Goal: Complete application form: Complete application form

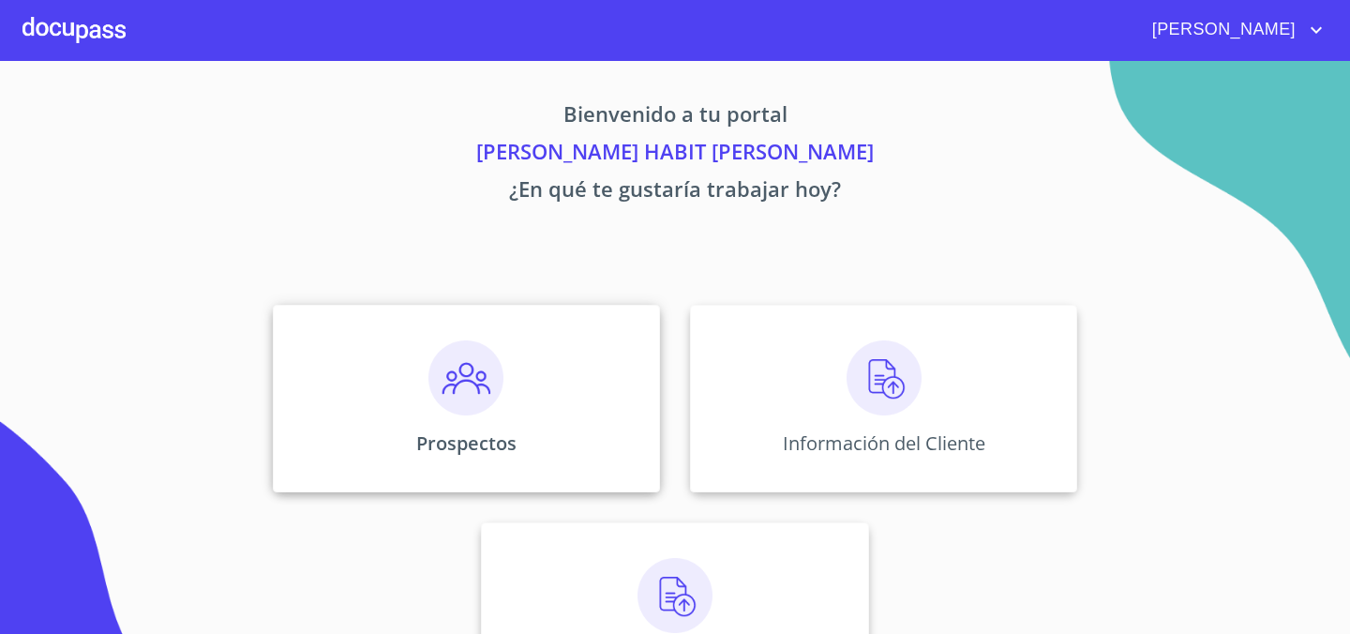
click at [434, 459] on div "Prospectos" at bounding box center [466, 399] width 387 height 188
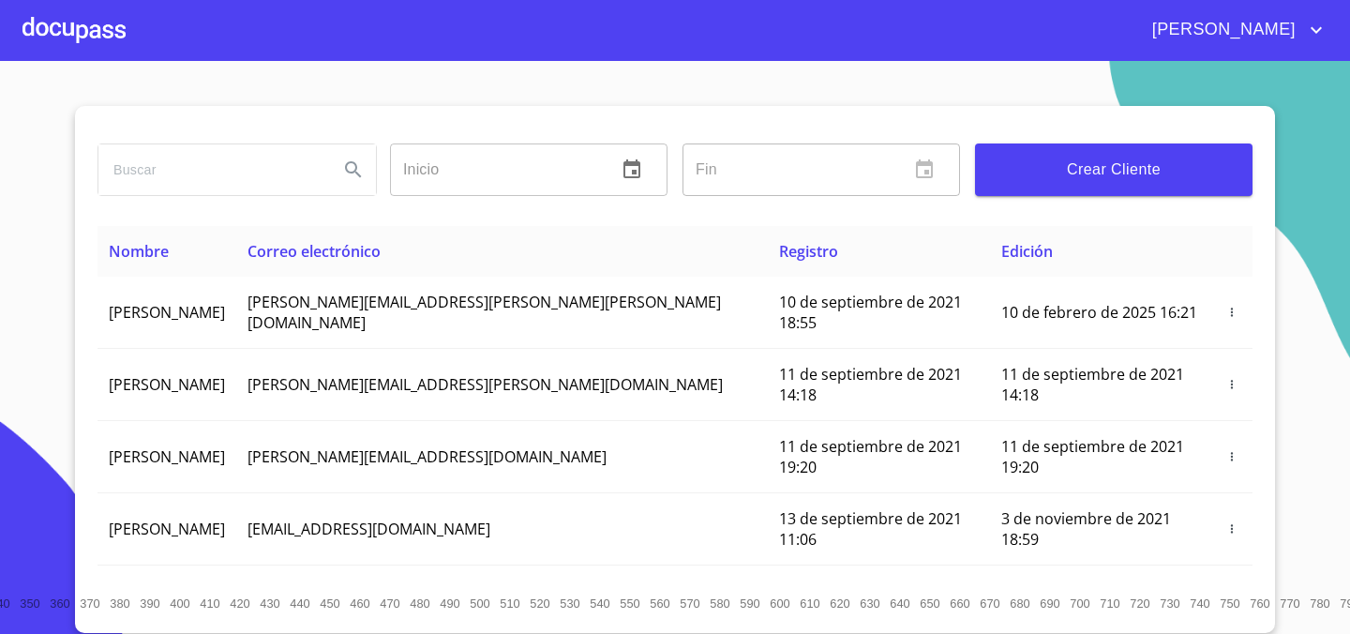
click at [1114, 170] on span "Crear Cliente" at bounding box center [1114, 170] width 248 height 26
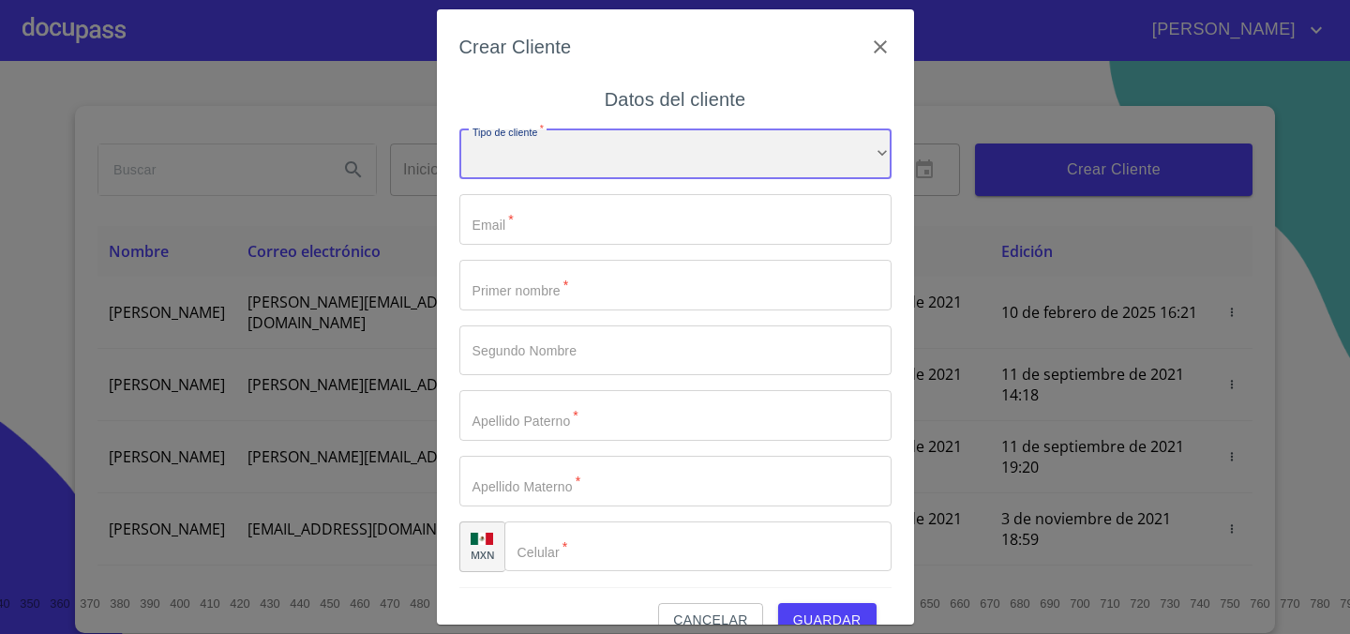
click at [542, 168] on div "​" at bounding box center [675, 154] width 432 height 51
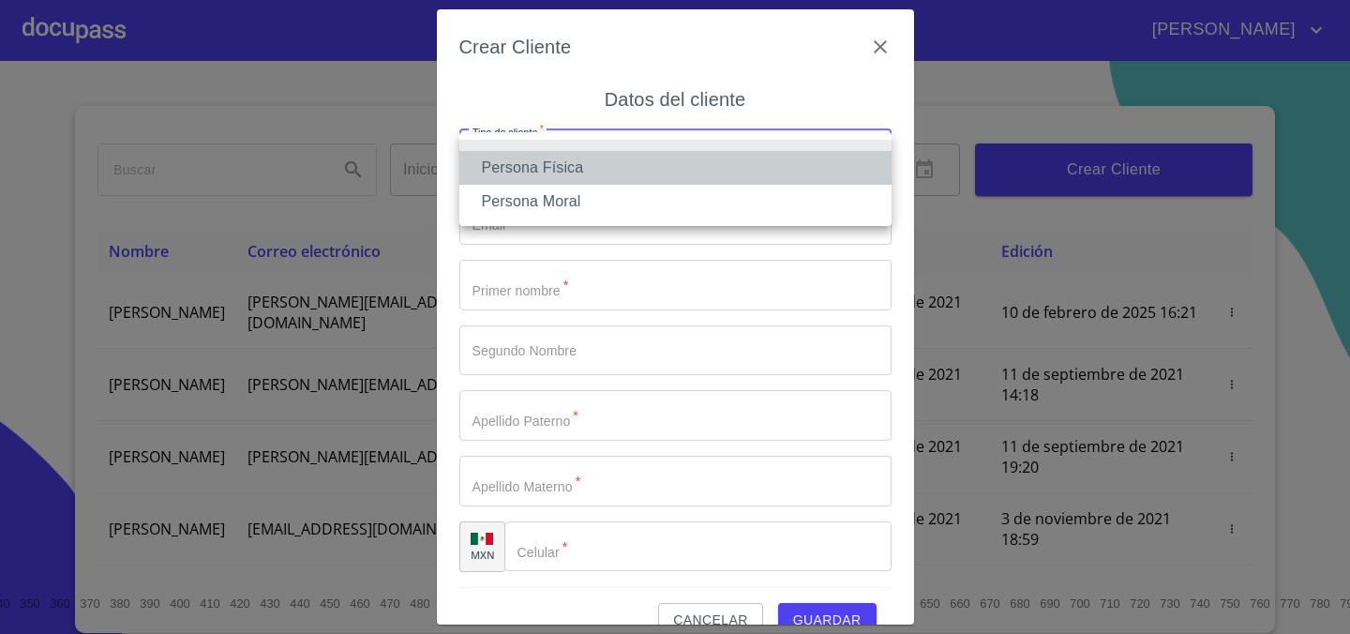
click at [561, 177] on li "Persona Física" at bounding box center [675, 168] width 432 height 34
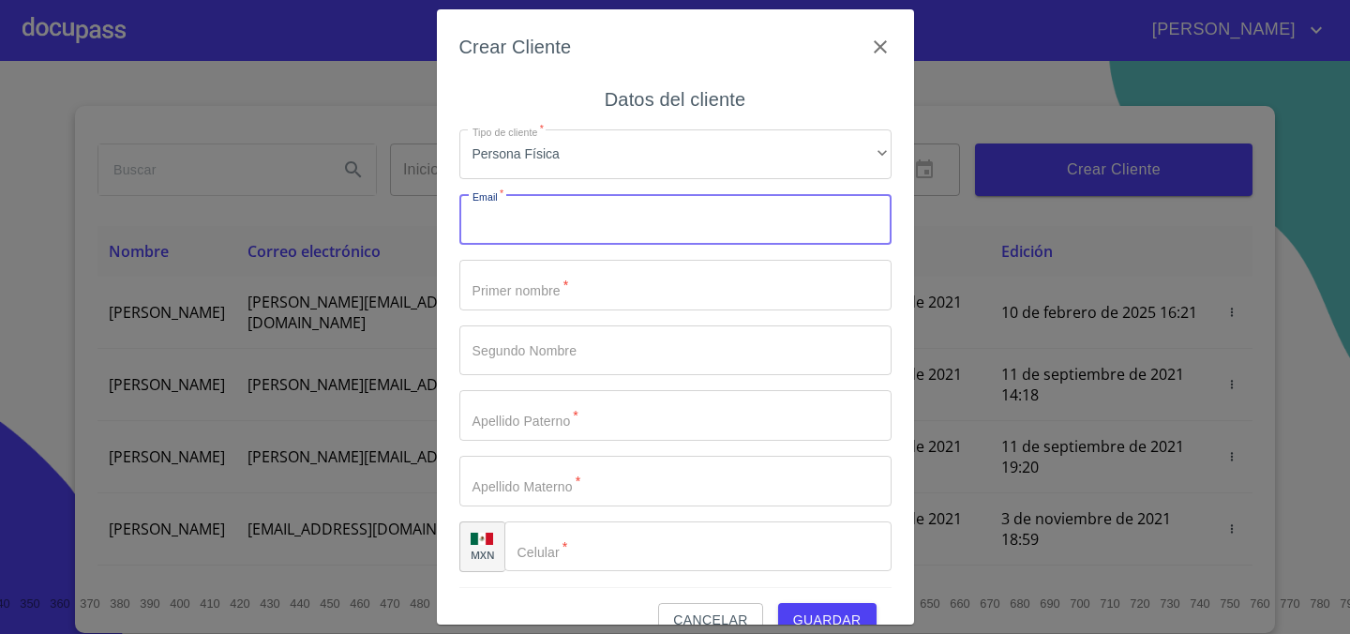
click at [553, 202] on input "Tipo de cliente   *" at bounding box center [675, 219] width 432 height 51
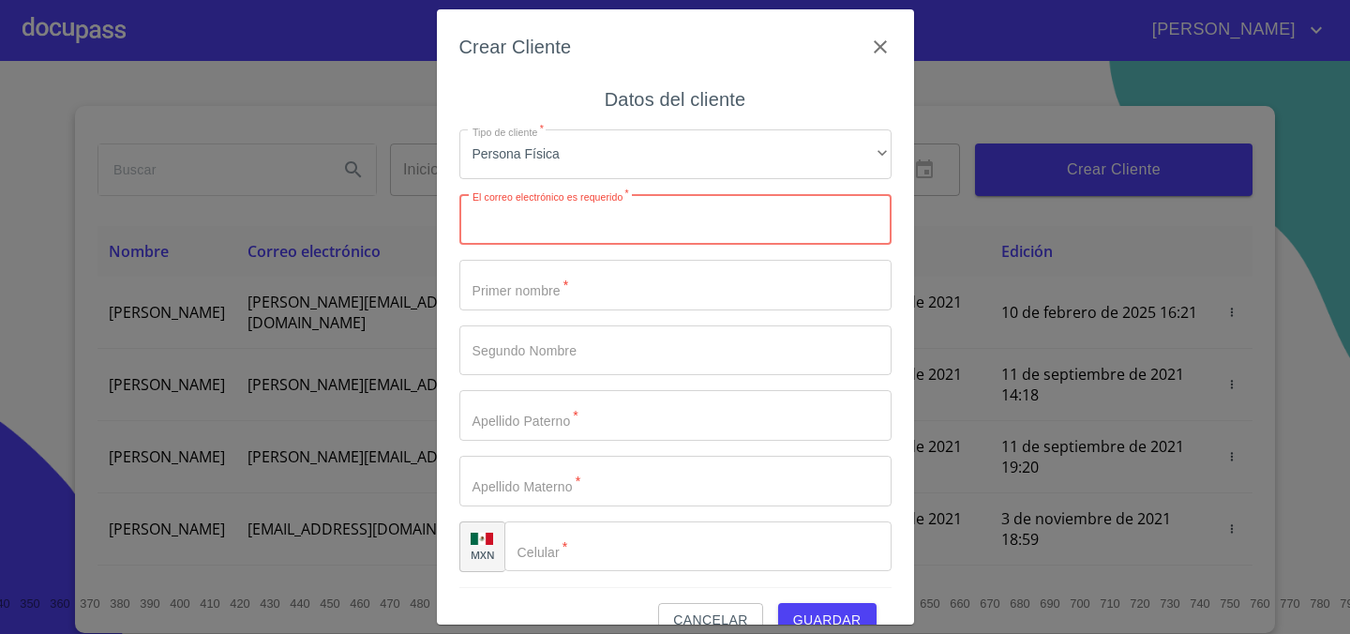
paste input "[EMAIL_ADDRESS][DOMAIN_NAME]"
type input "[EMAIL_ADDRESS][DOMAIN_NAME]"
click at [603, 290] on input "Tipo de cliente   *" at bounding box center [675, 285] width 432 height 51
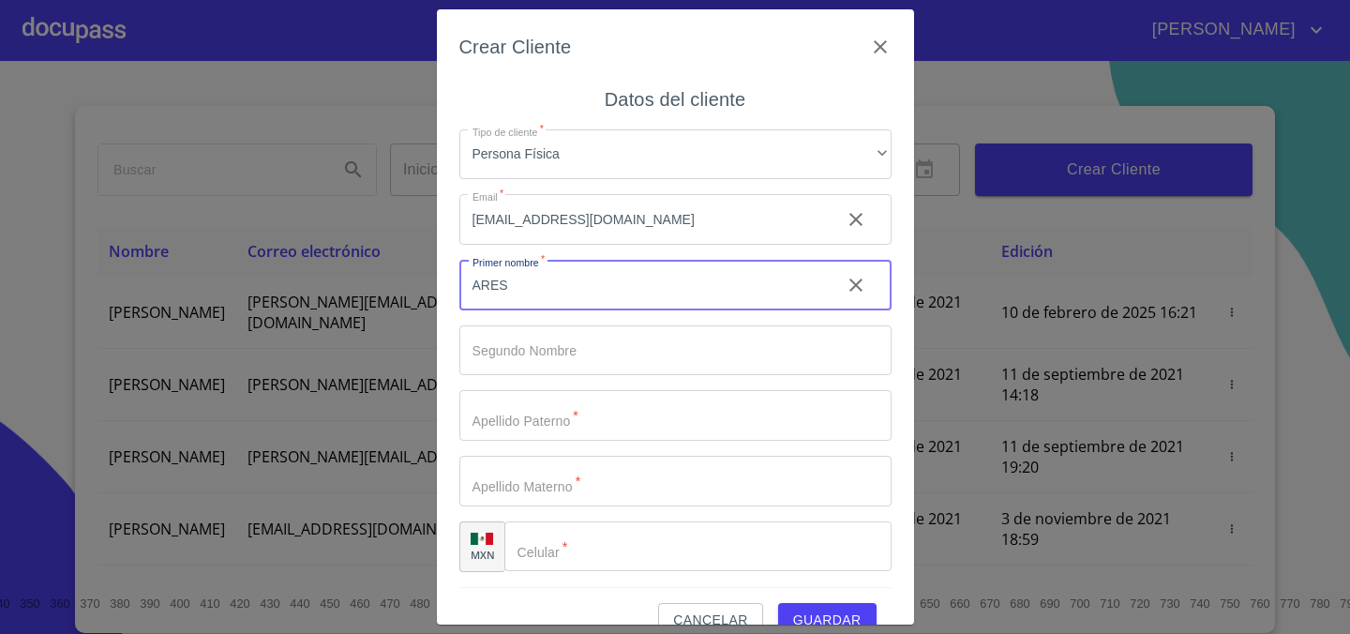
type input "ARES"
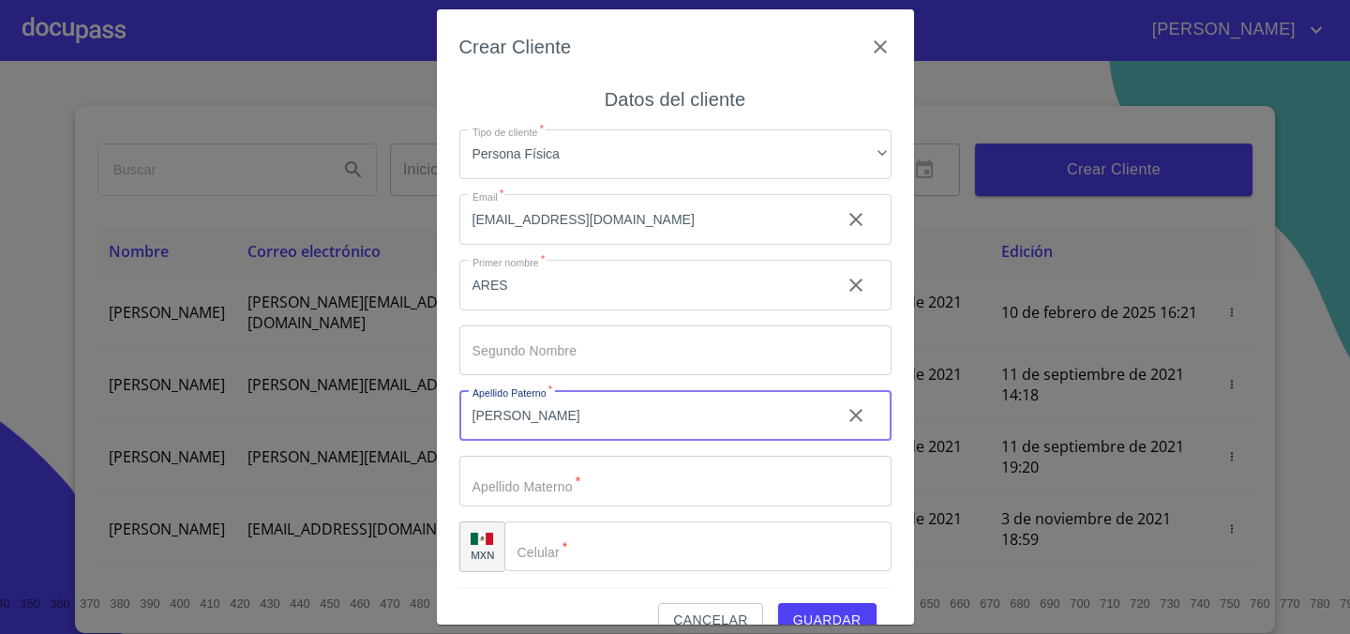
type input "[PERSON_NAME]"
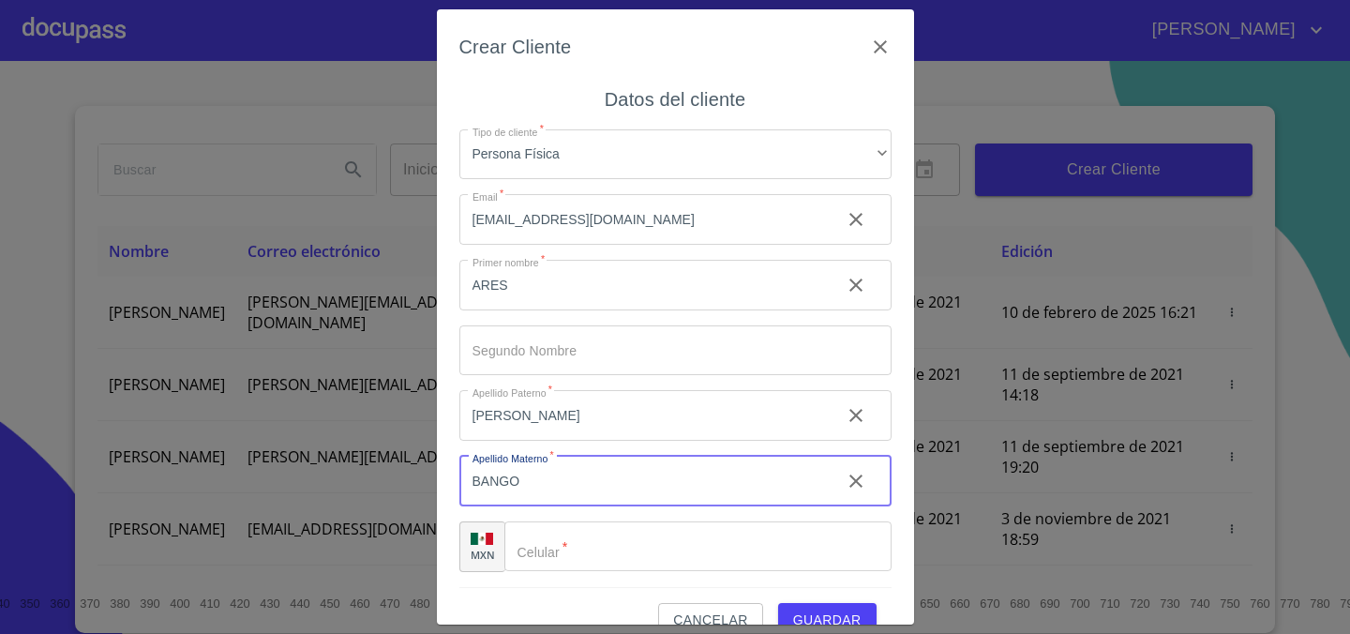
scroll to position [35, 0]
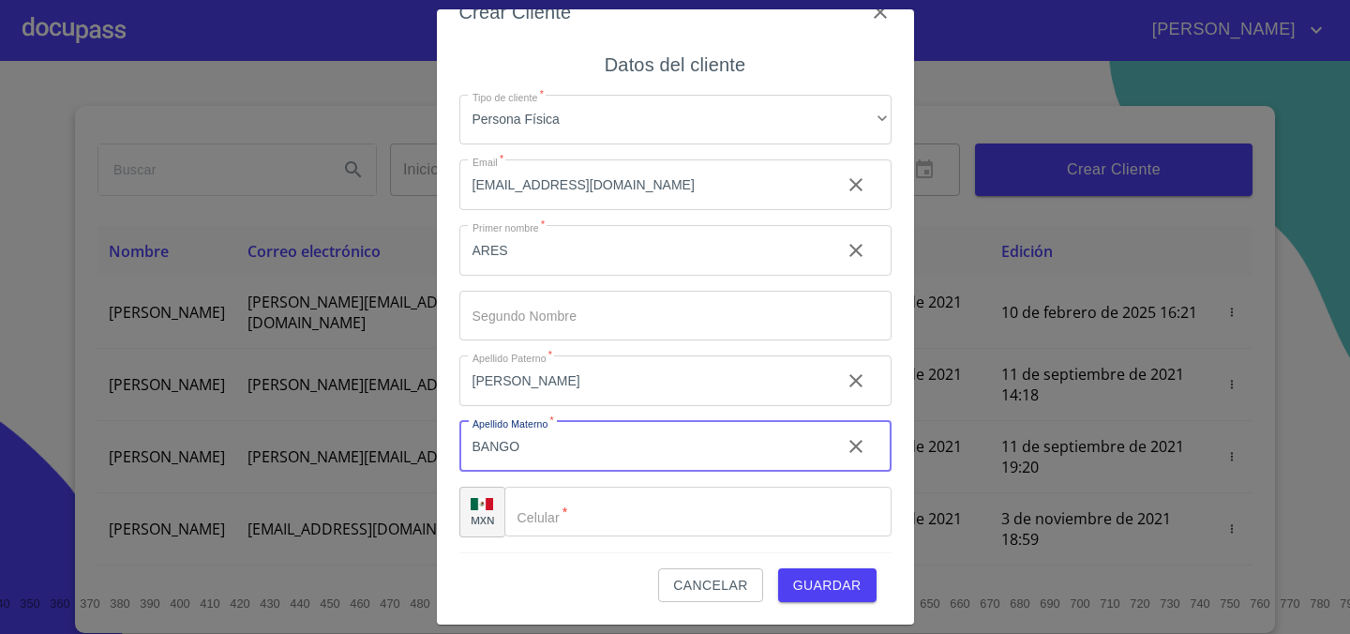
type input "BANGO"
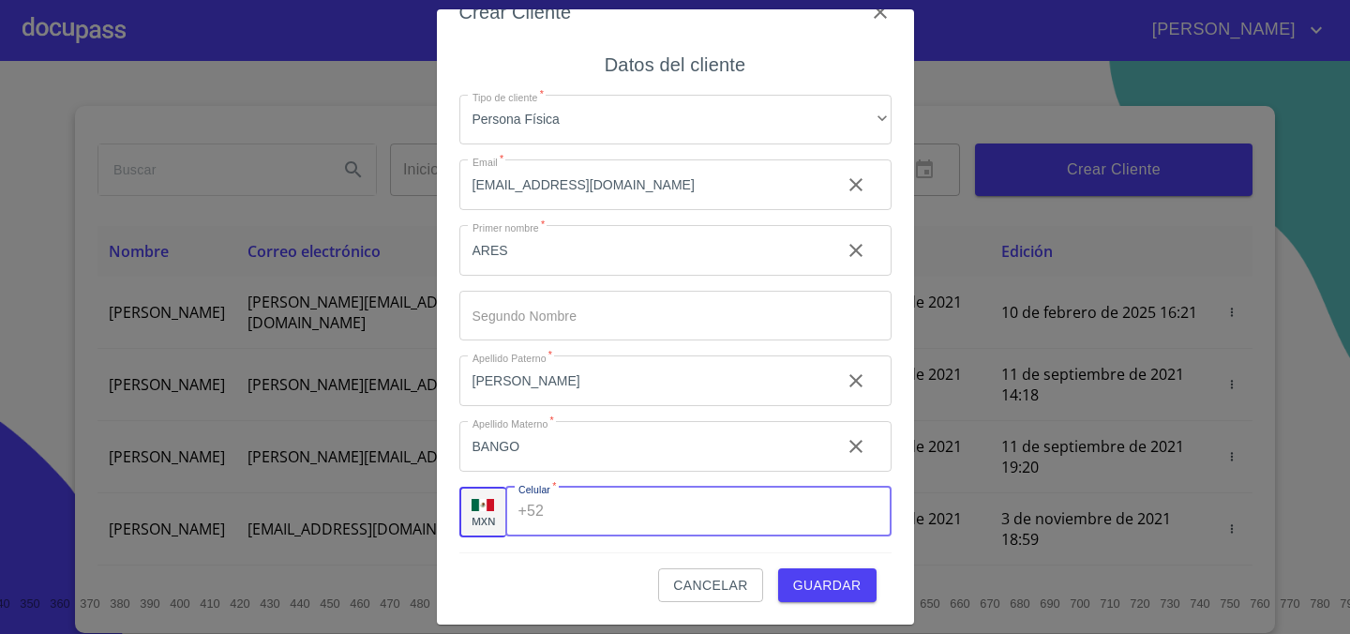
paste input "[PHONE_NUMBER]"
type input "[PHONE_NUMBER]"
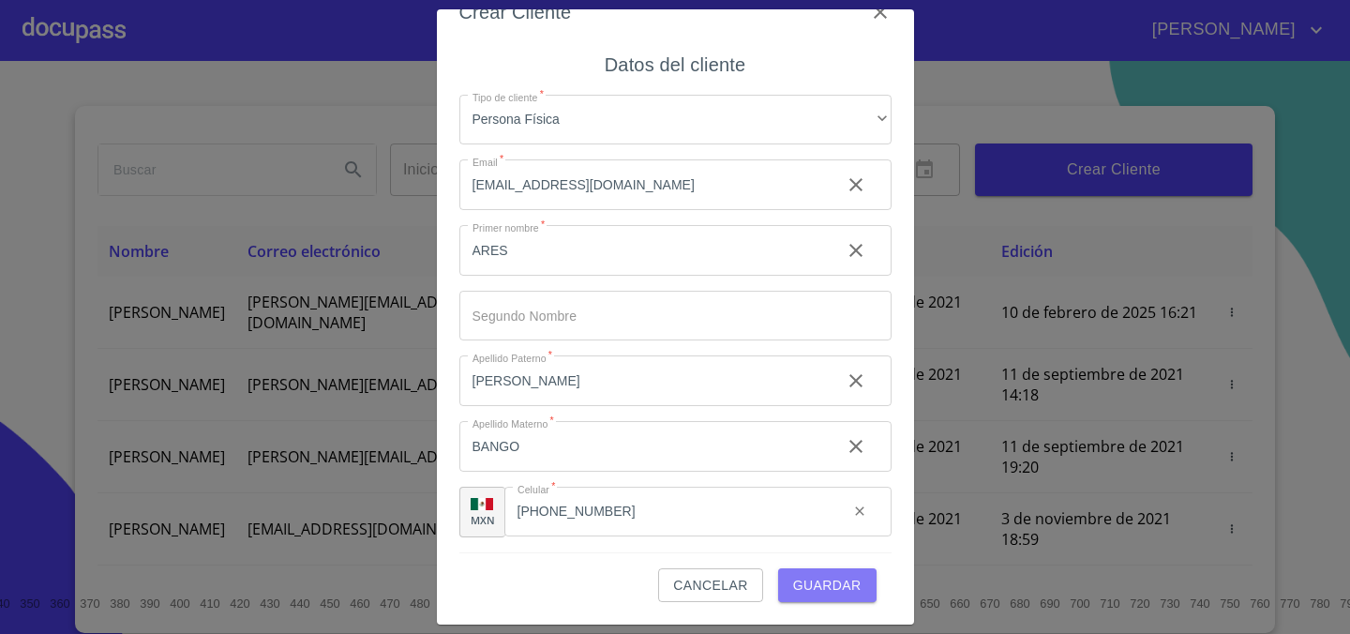
click at [815, 581] on span "Guardar" at bounding box center [827, 585] width 68 height 23
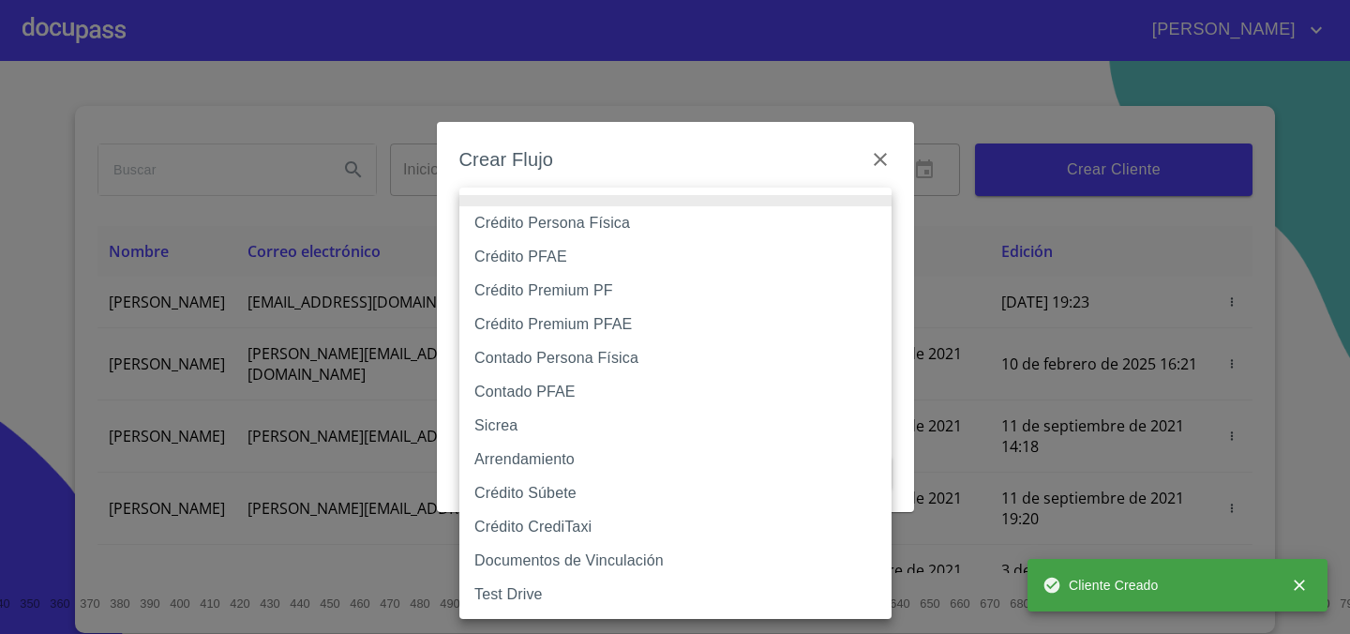
click at [789, 231] on body "[PERSON_NAME] Inicio ​ Fin ​ Crear Cliente Nombre Correo electrónico Registro E…" at bounding box center [675, 317] width 1350 height 634
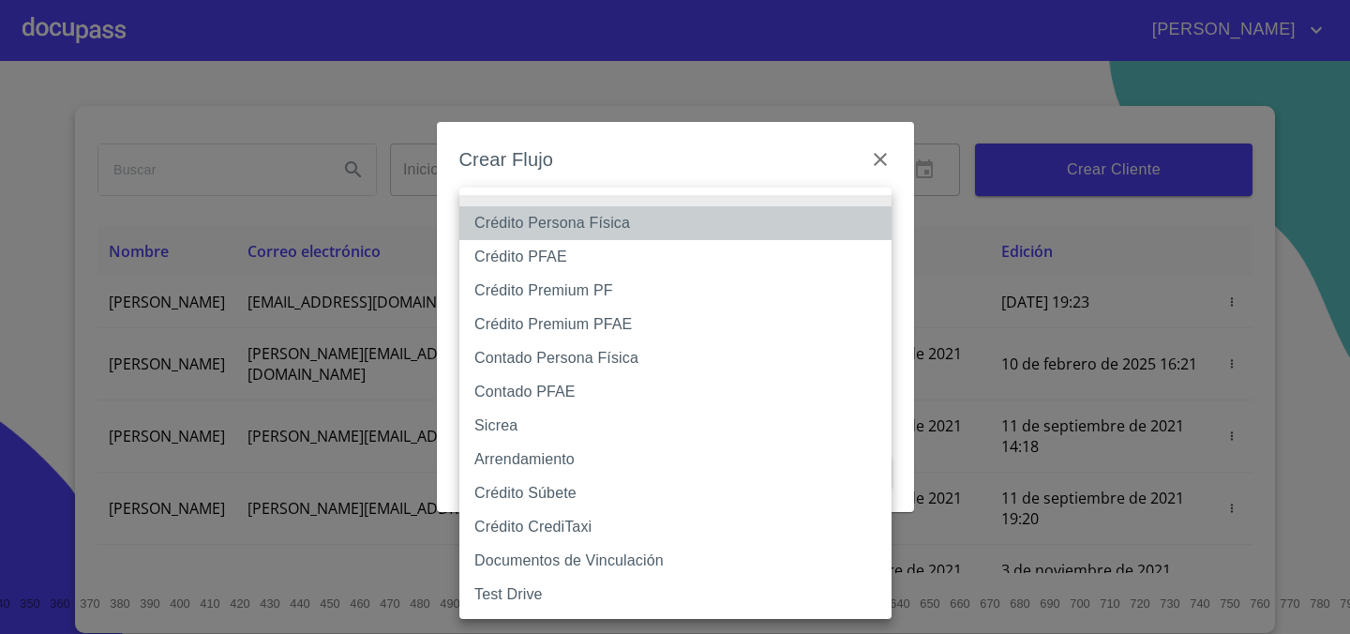
click at [750, 227] on li "Crédito Persona Física" at bounding box center [675, 223] width 432 height 34
type input "6009fb3c7d1714eb8809aa97"
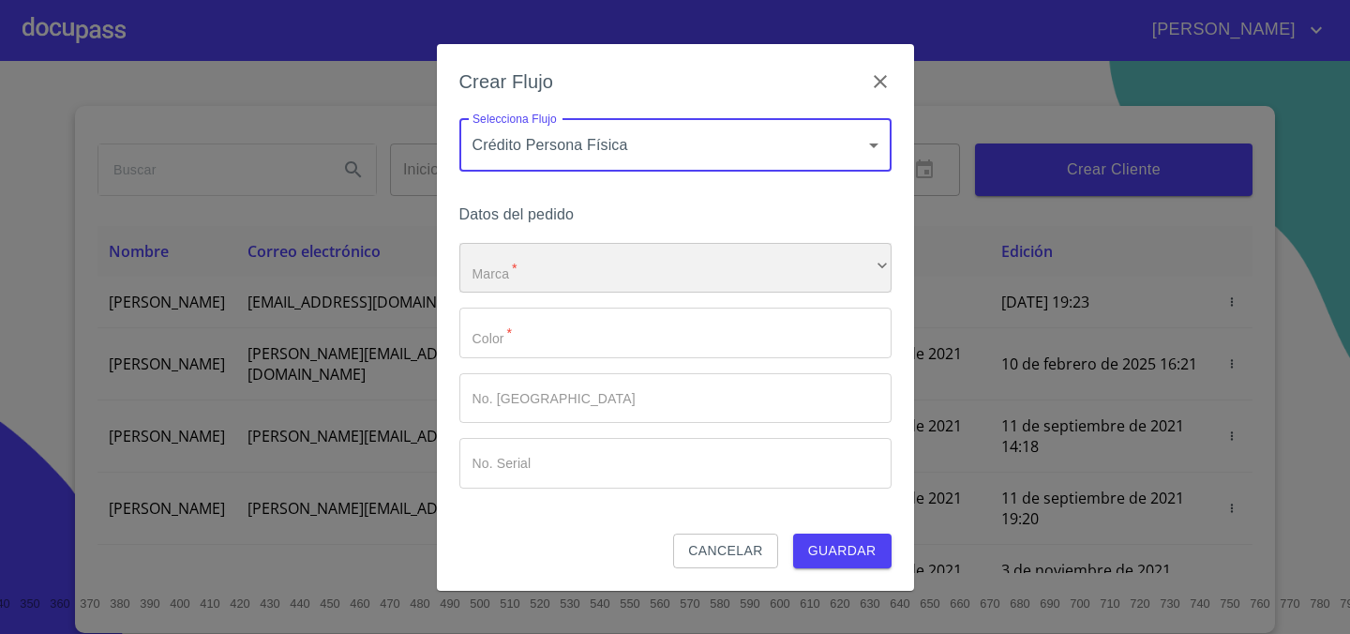
click at [706, 259] on div "​" at bounding box center [675, 268] width 432 height 51
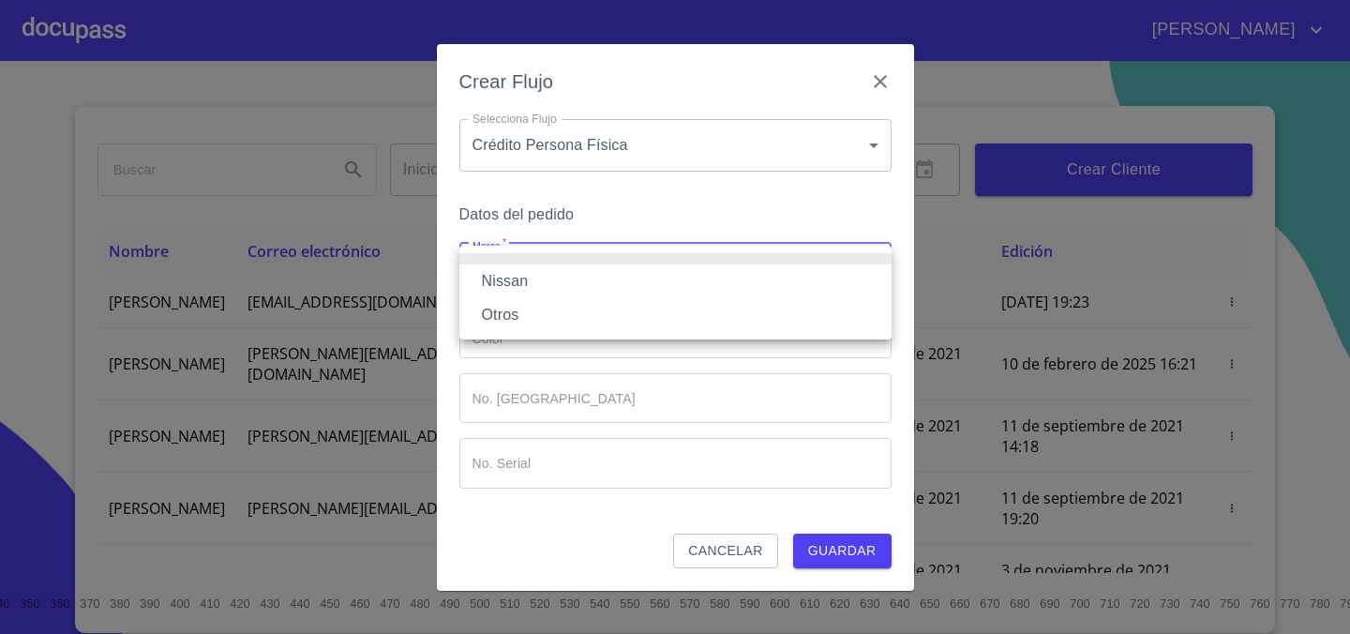
click at [684, 288] on li "Nissan" at bounding box center [675, 281] width 432 height 34
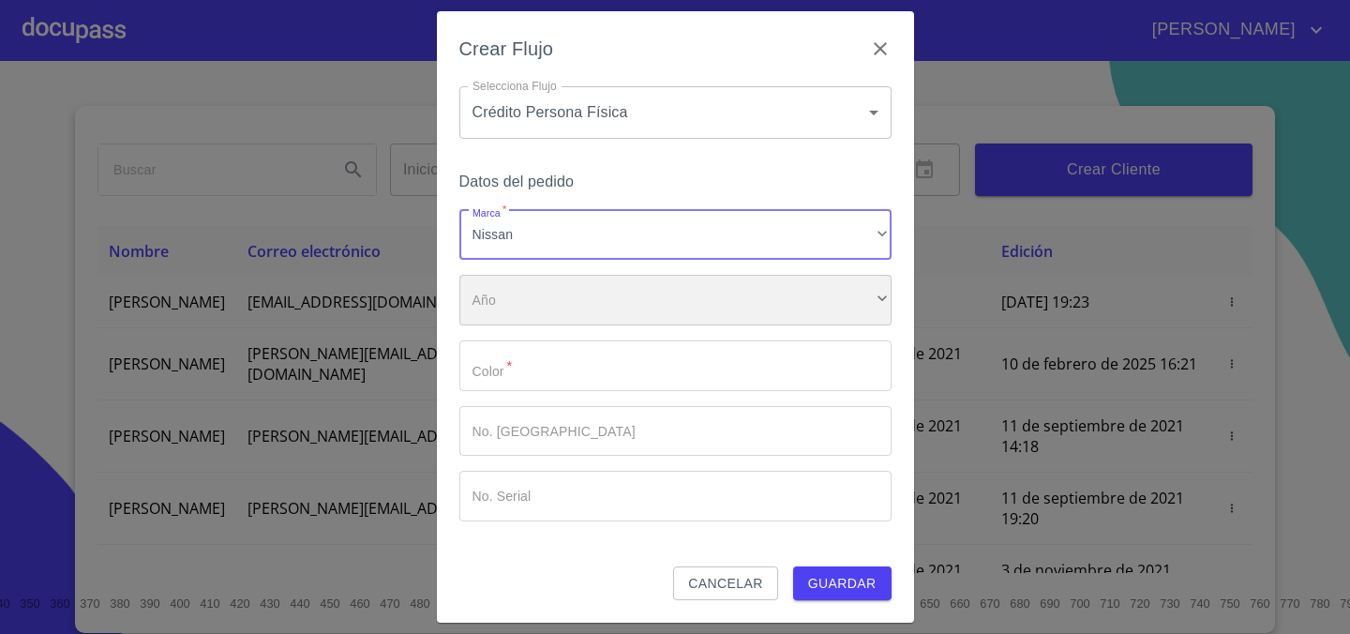
click at [669, 299] on div "​" at bounding box center [675, 300] width 432 height 51
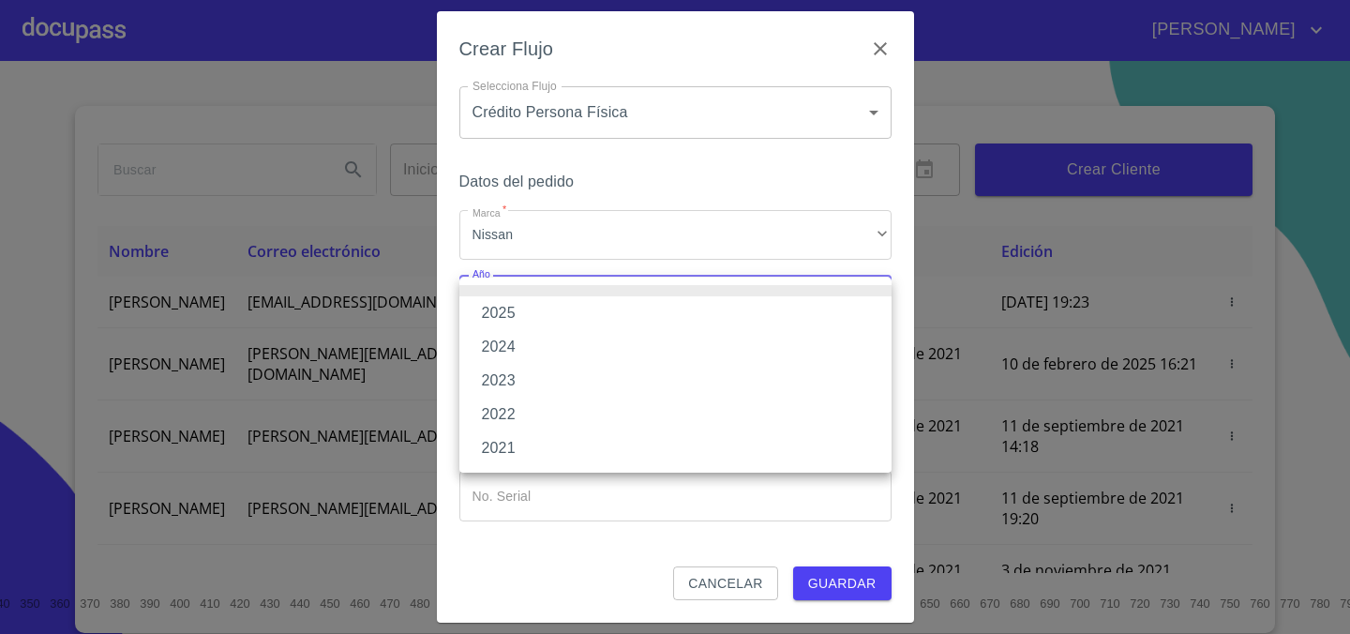
click at [669, 299] on li "2025" at bounding box center [675, 313] width 432 height 34
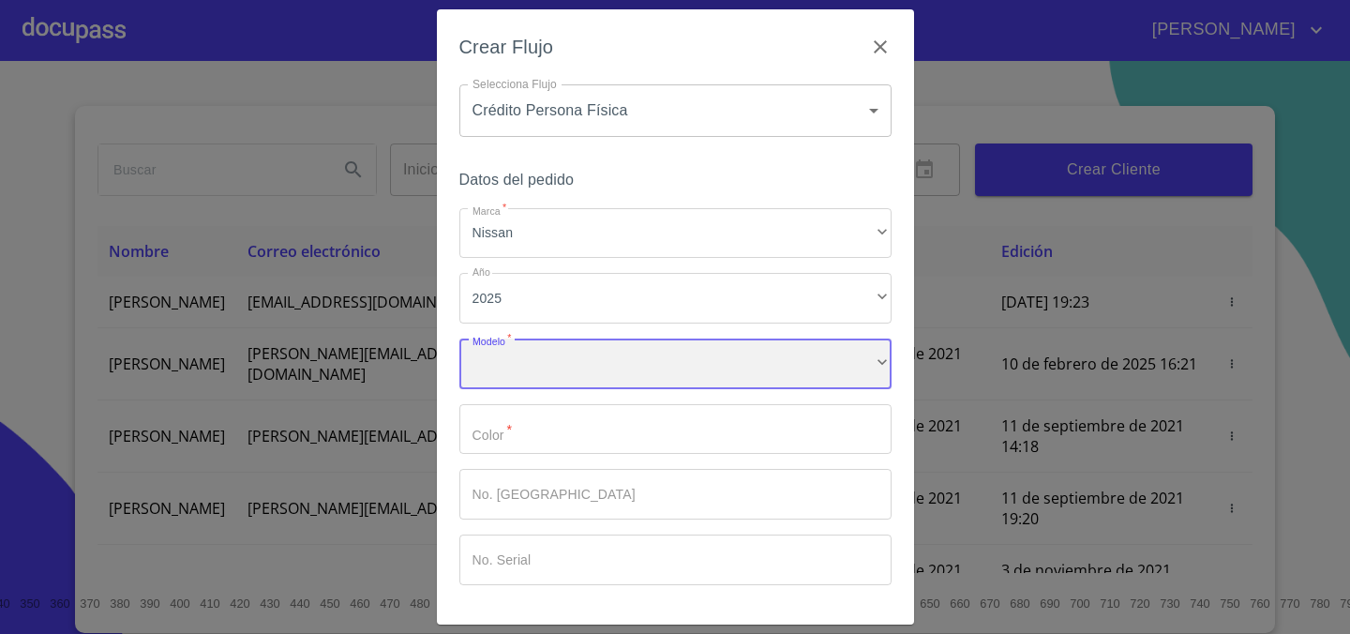
click at [636, 369] on div "​" at bounding box center [675, 363] width 432 height 51
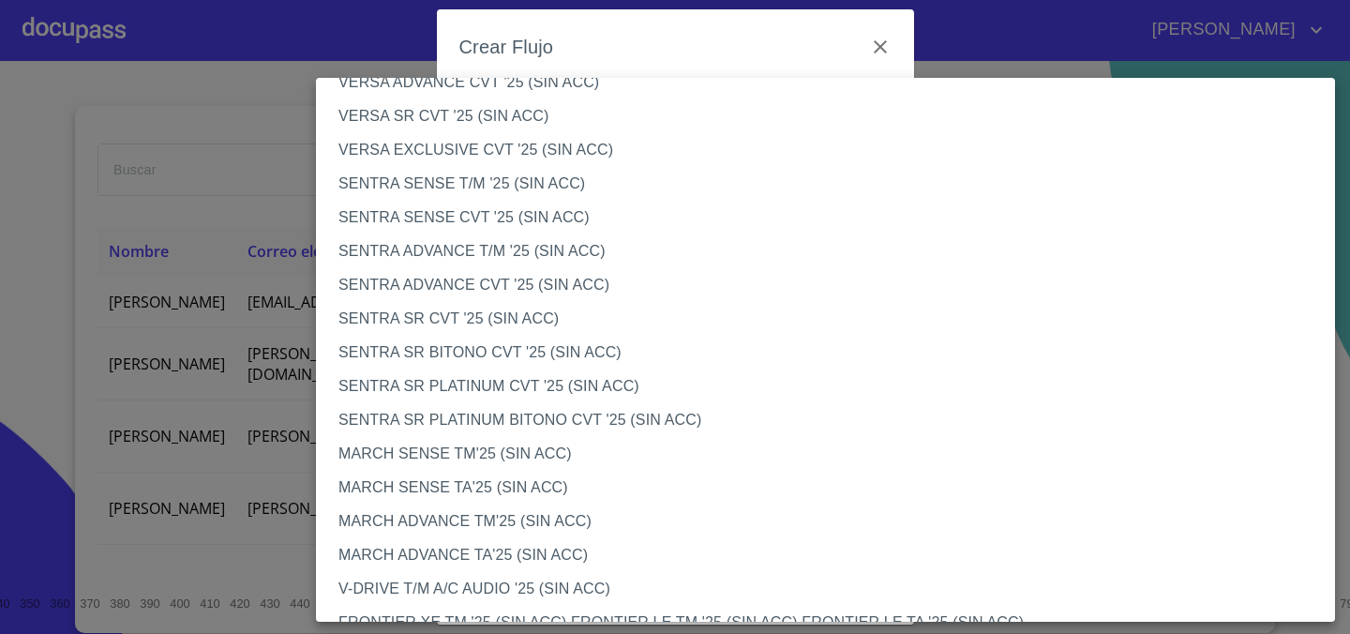
scroll to position [1011, 0]
click at [578, 279] on li "SENTRA ADVANCE CVT '25 (SIN ACC)" at bounding box center [825, 284] width 1019 height 34
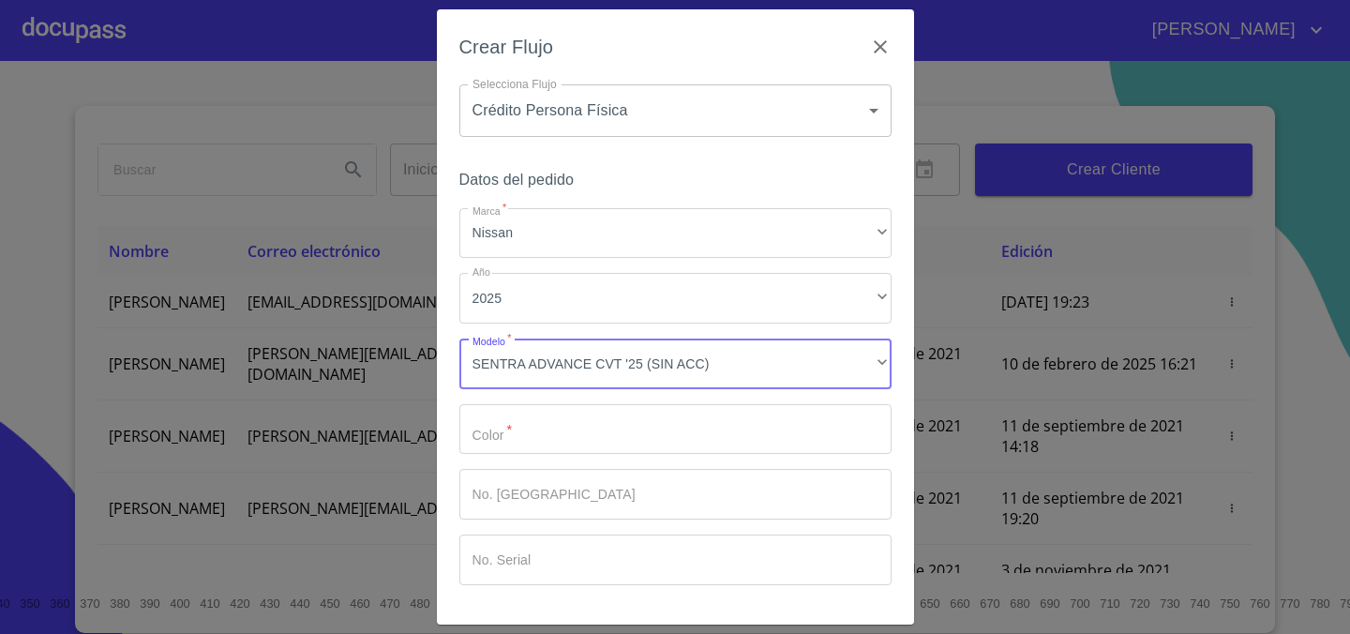
click at [563, 434] on input "Marca   *" at bounding box center [675, 429] width 432 height 51
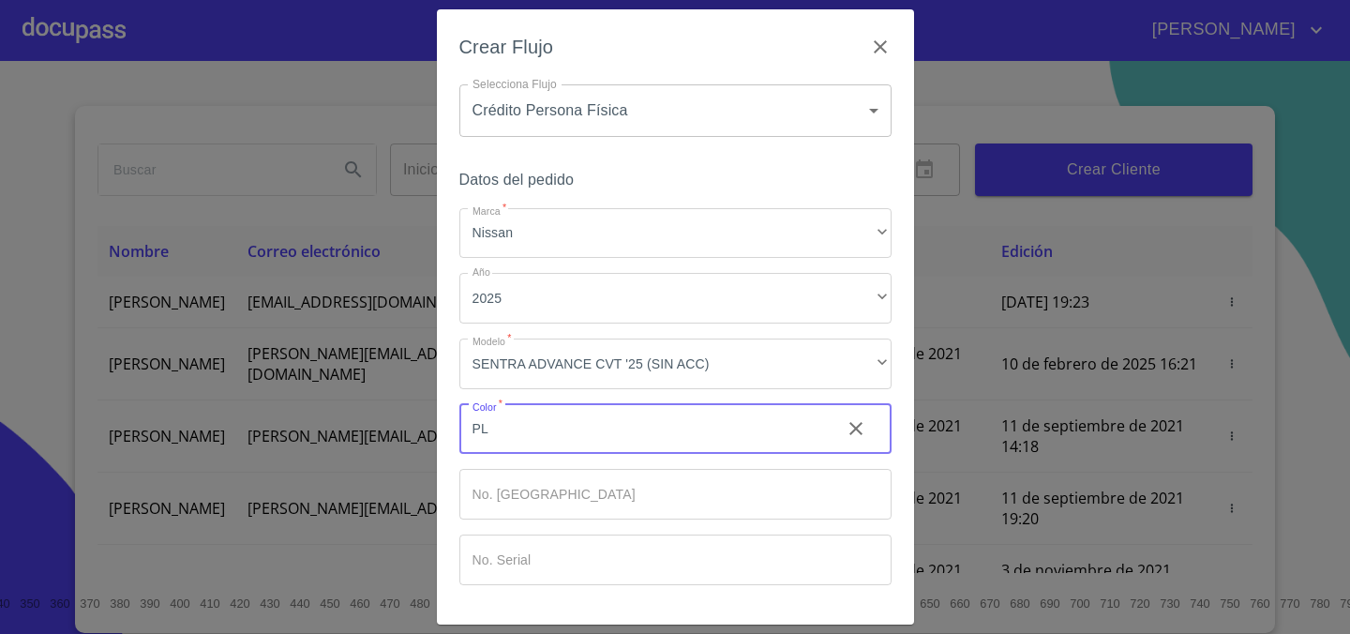
type input "P"
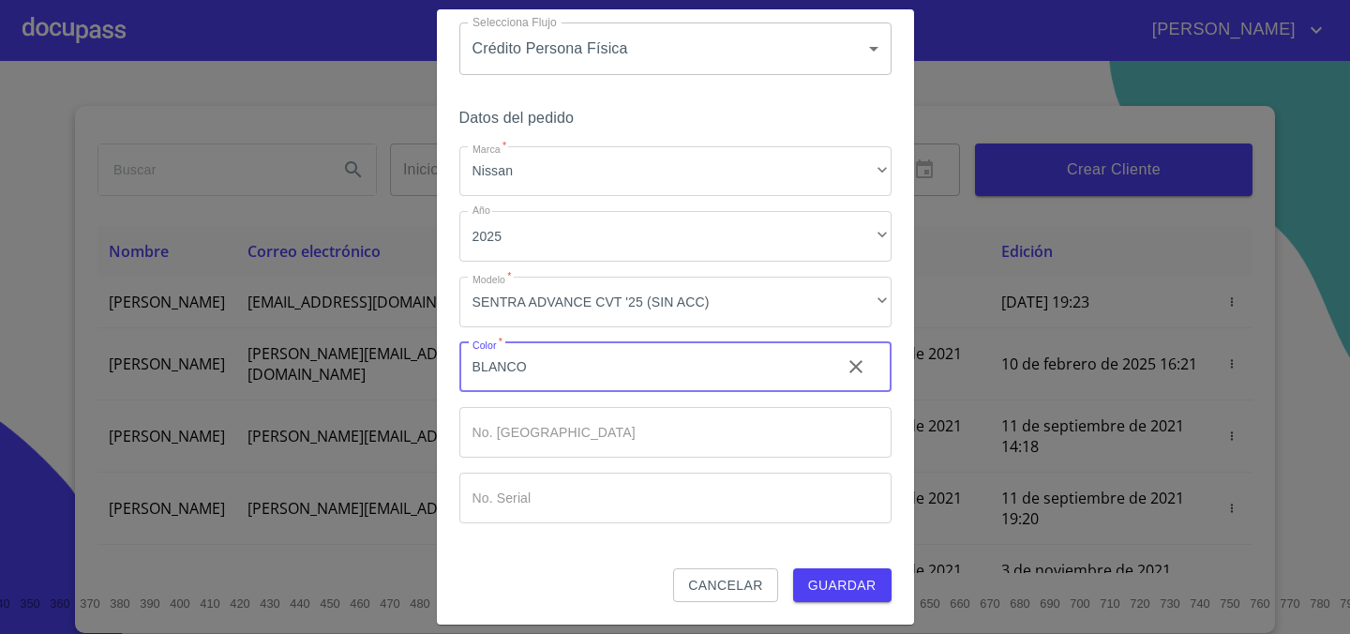
type input "BLANCO"
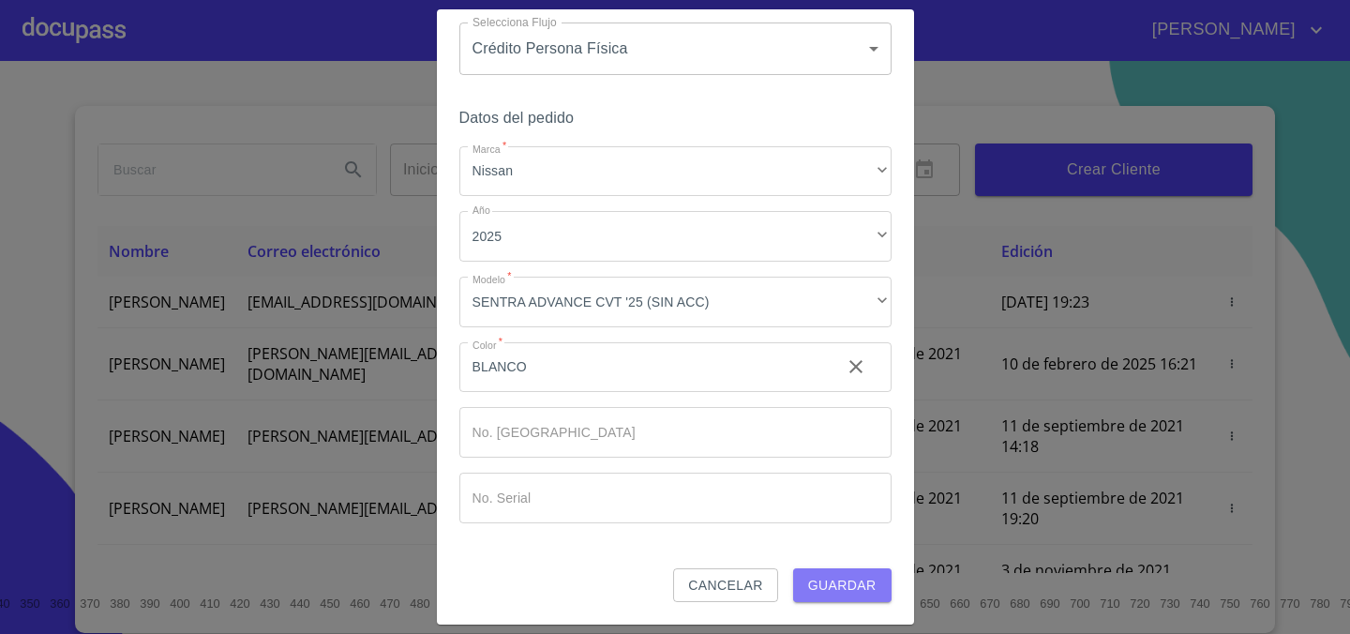
click at [855, 594] on span "Guardar" at bounding box center [842, 585] width 68 height 23
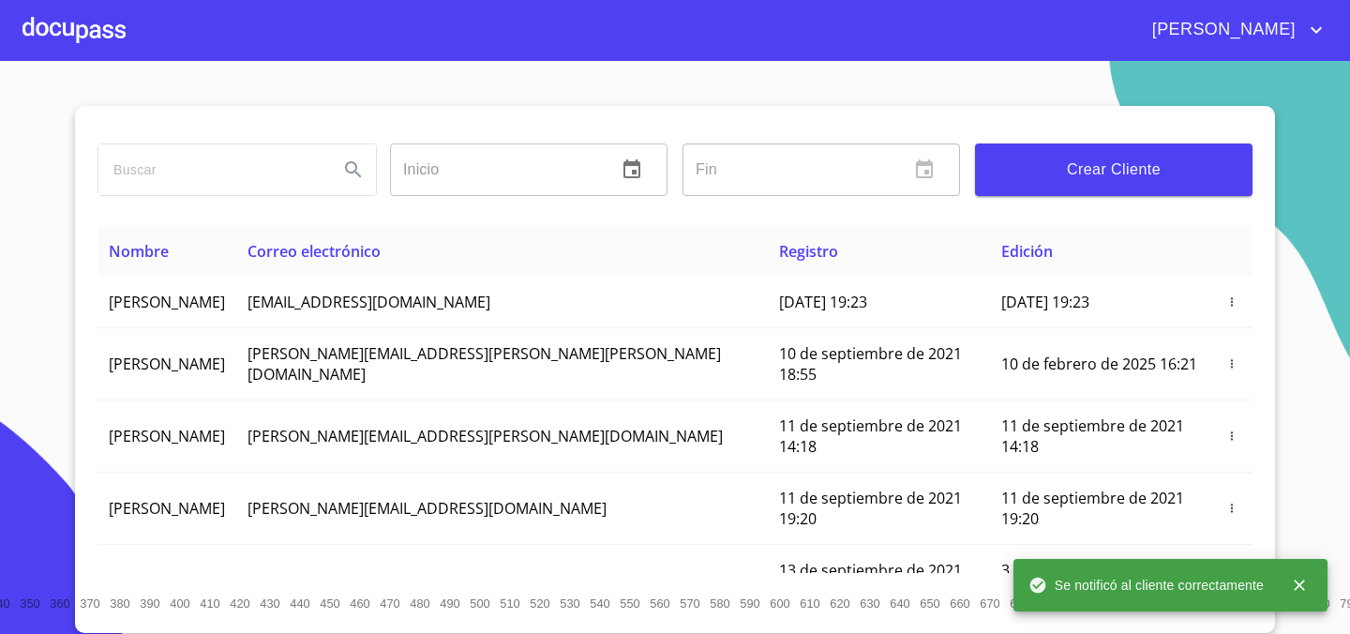
click at [83, 20] on div at bounding box center [74, 30] width 103 height 60
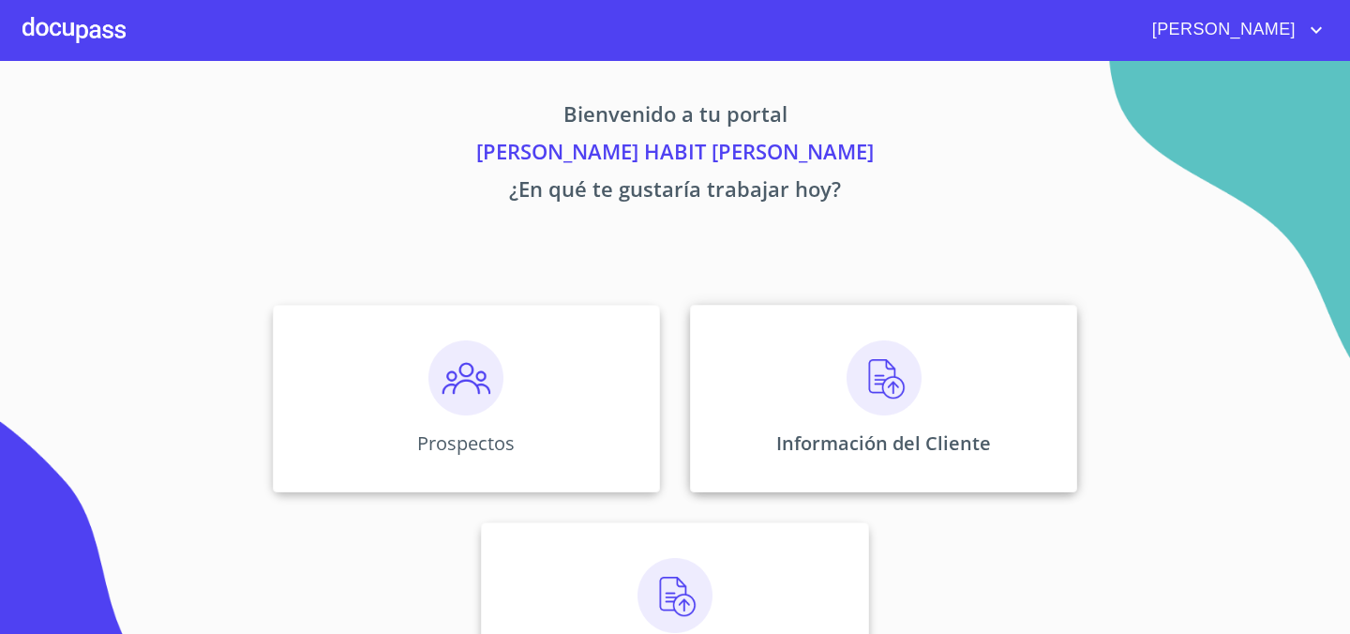
click at [872, 401] on img at bounding box center [884, 377] width 75 height 75
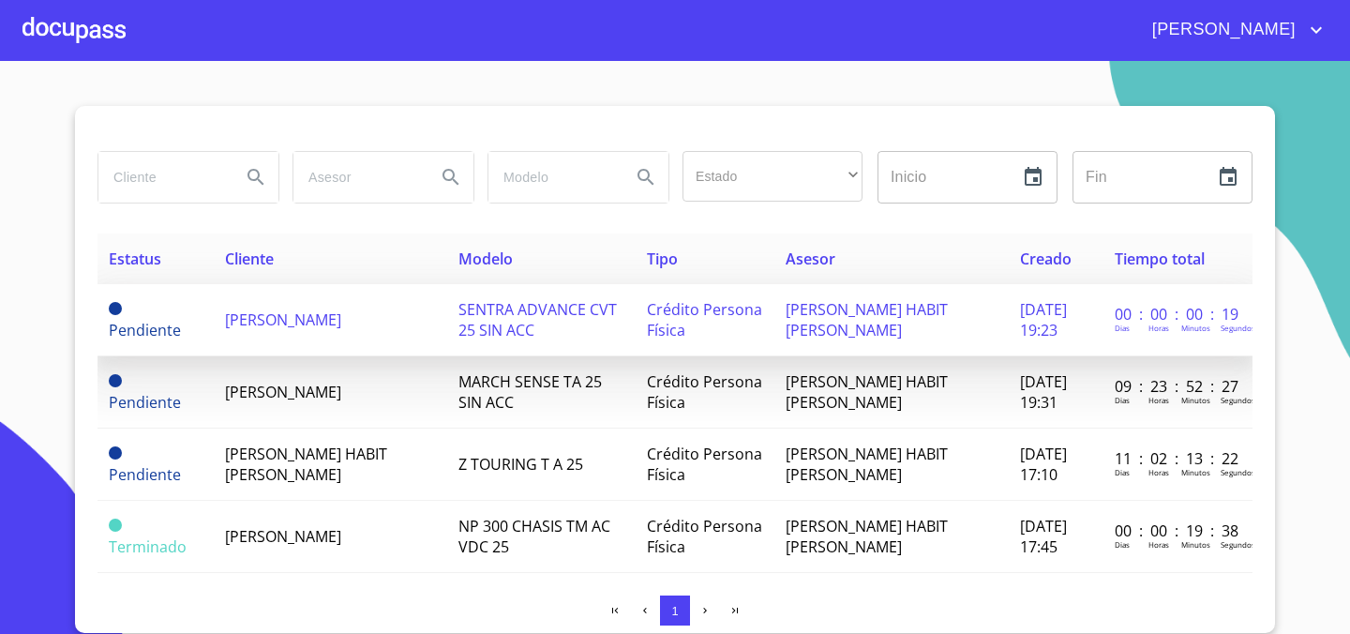
click at [341, 320] on span "[PERSON_NAME]" at bounding box center [283, 319] width 116 height 21
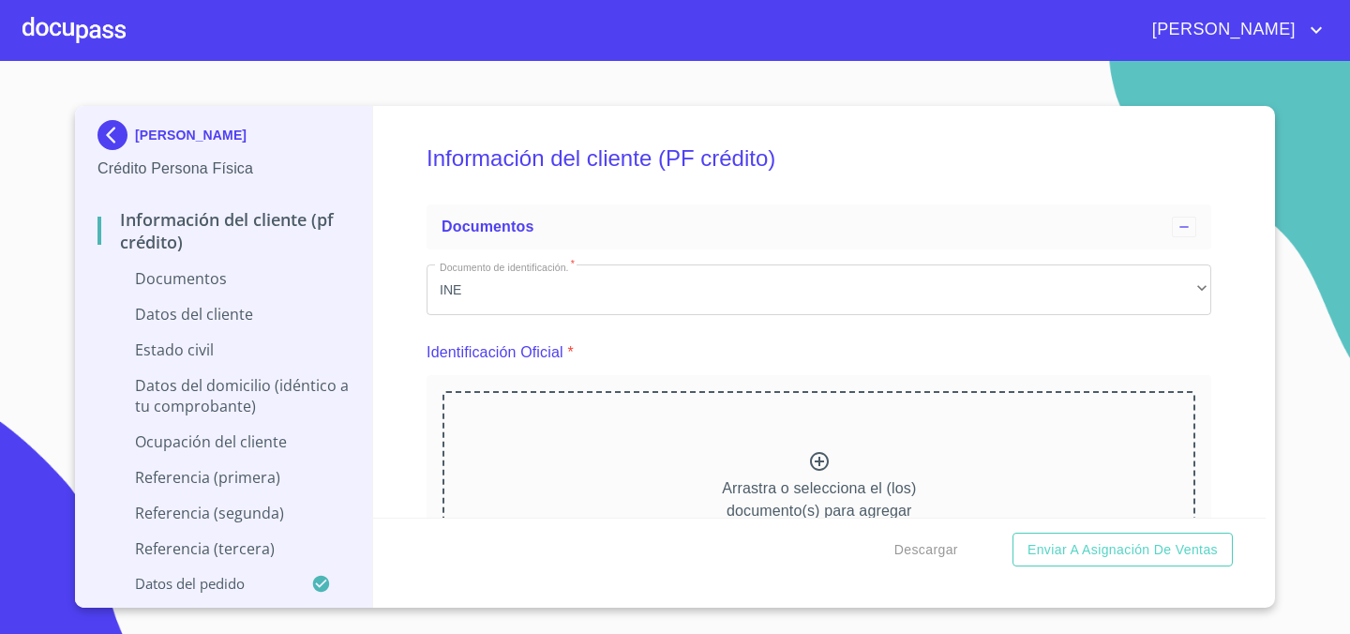
click at [819, 477] on p "Arrastra o selecciona el (los) documento(s) para agregar" at bounding box center [819, 499] width 194 height 45
